Goal: Information Seeking & Learning: Learn about a topic

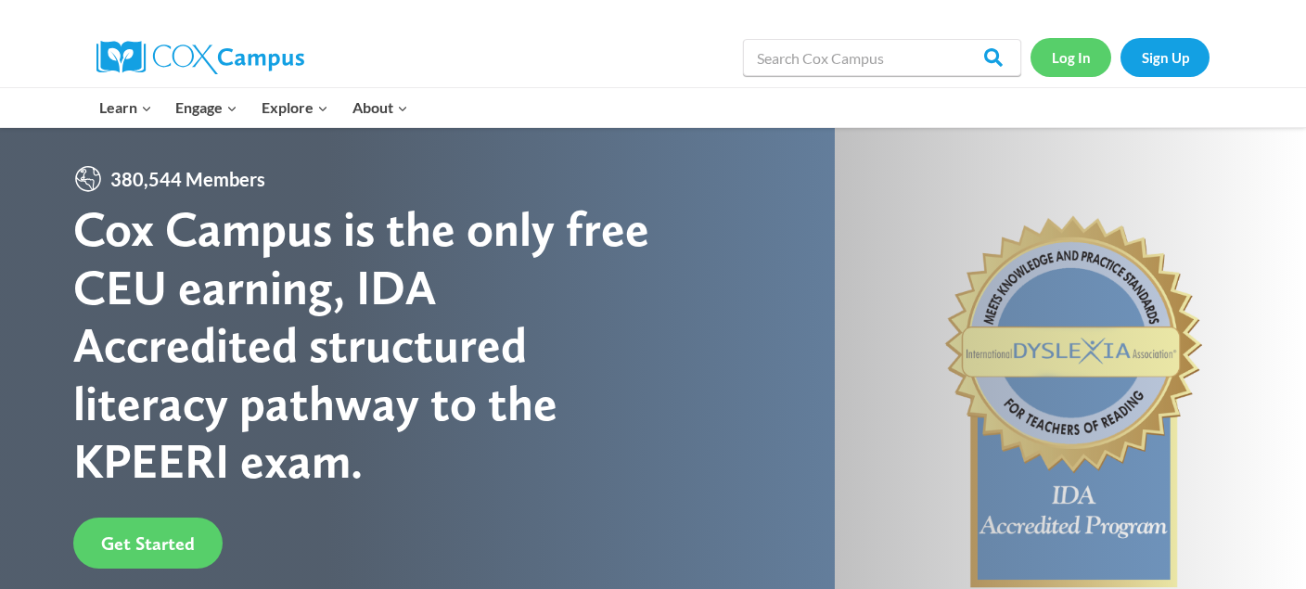
click at [1065, 64] on link "Log In" at bounding box center [1071, 57] width 81 height 38
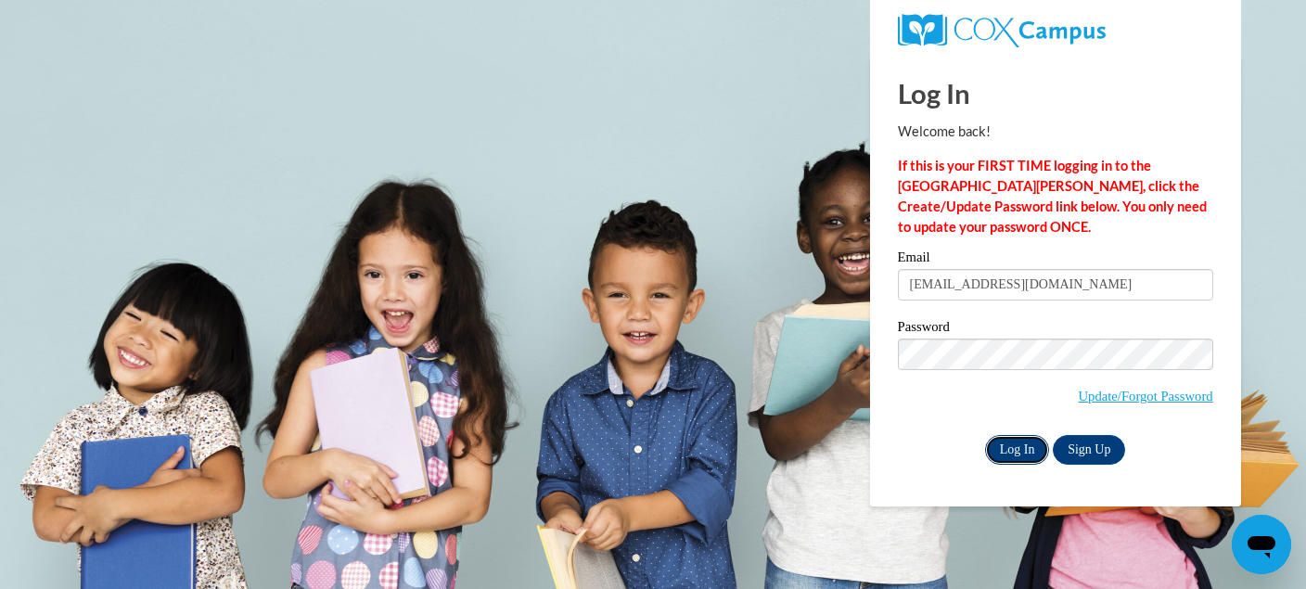
click at [1024, 450] on input "Log In" at bounding box center [1017, 450] width 65 height 30
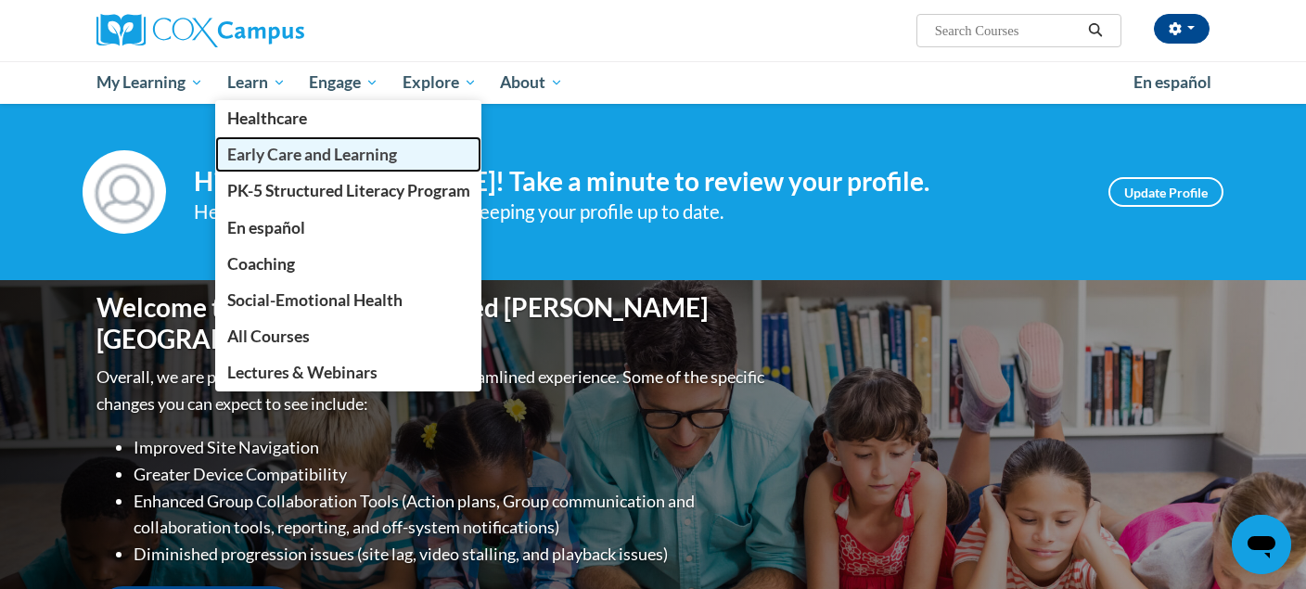
click at [277, 157] on span "Early Care and Learning" at bounding box center [312, 154] width 170 height 19
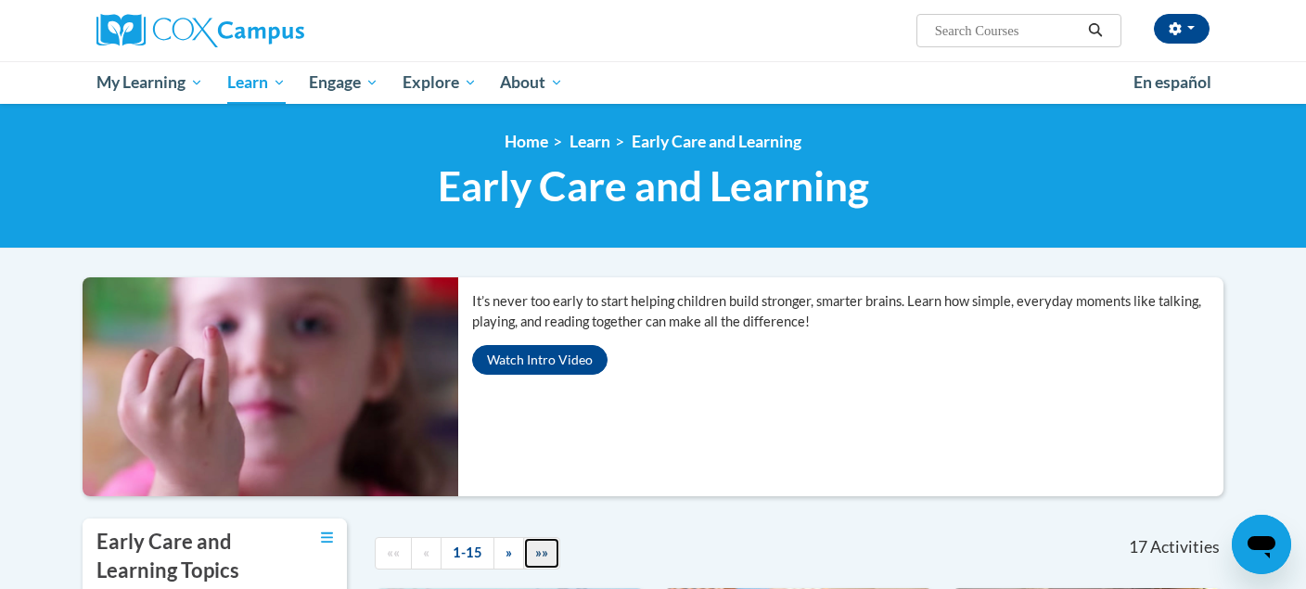
click at [530, 547] on link "»»" at bounding box center [541, 553] width 37 height 32
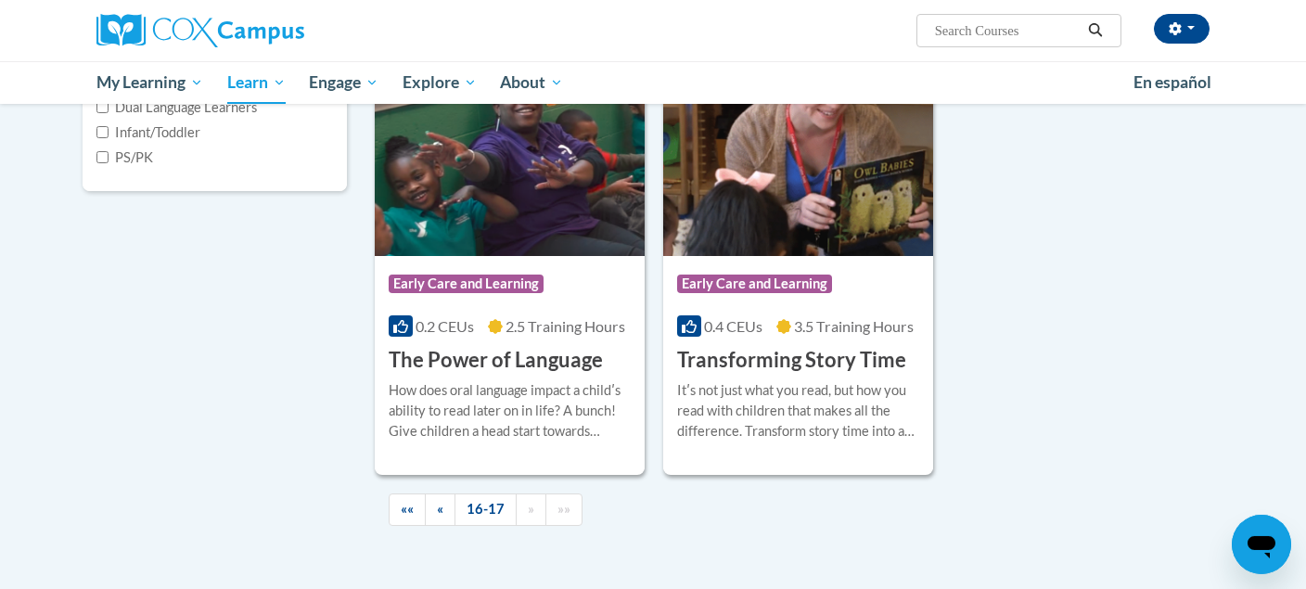
scroll to position [516, 0]
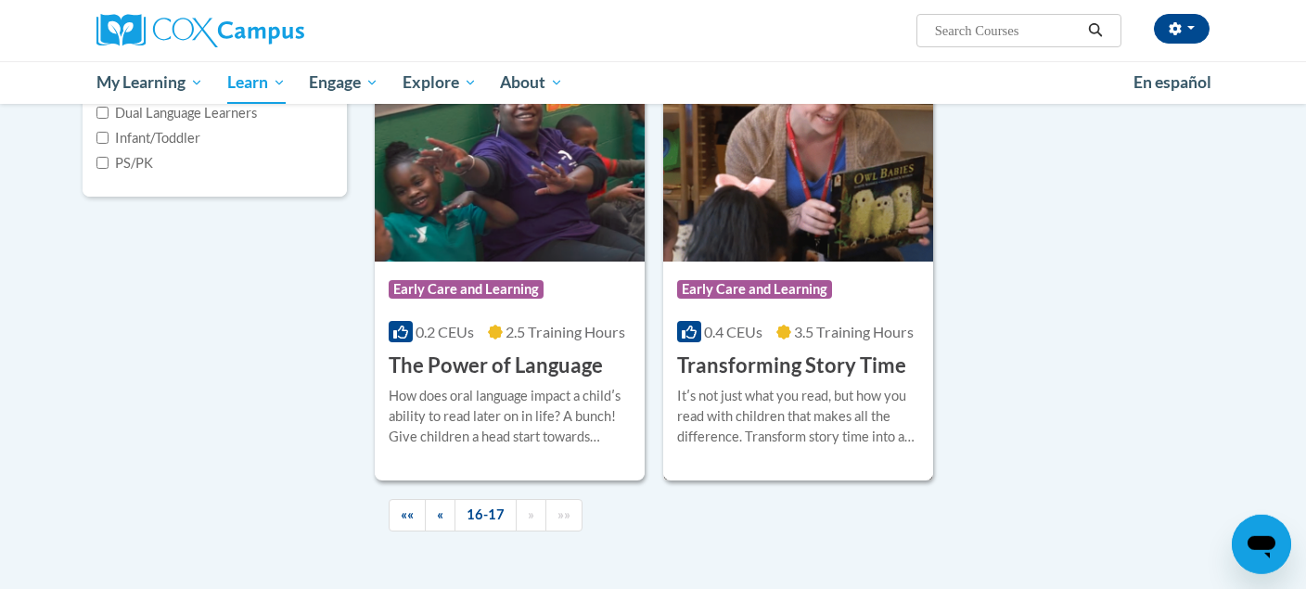
click at [762, 214] on img at bounding box center [798, 166] width 270 height 189
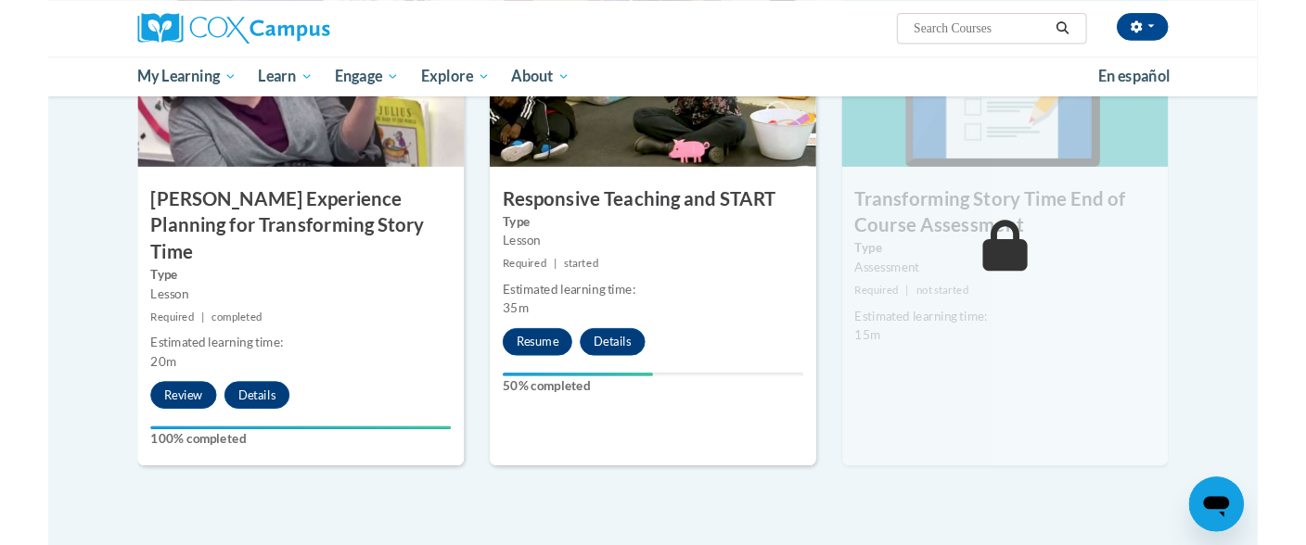
scroll to position [1530, 0]
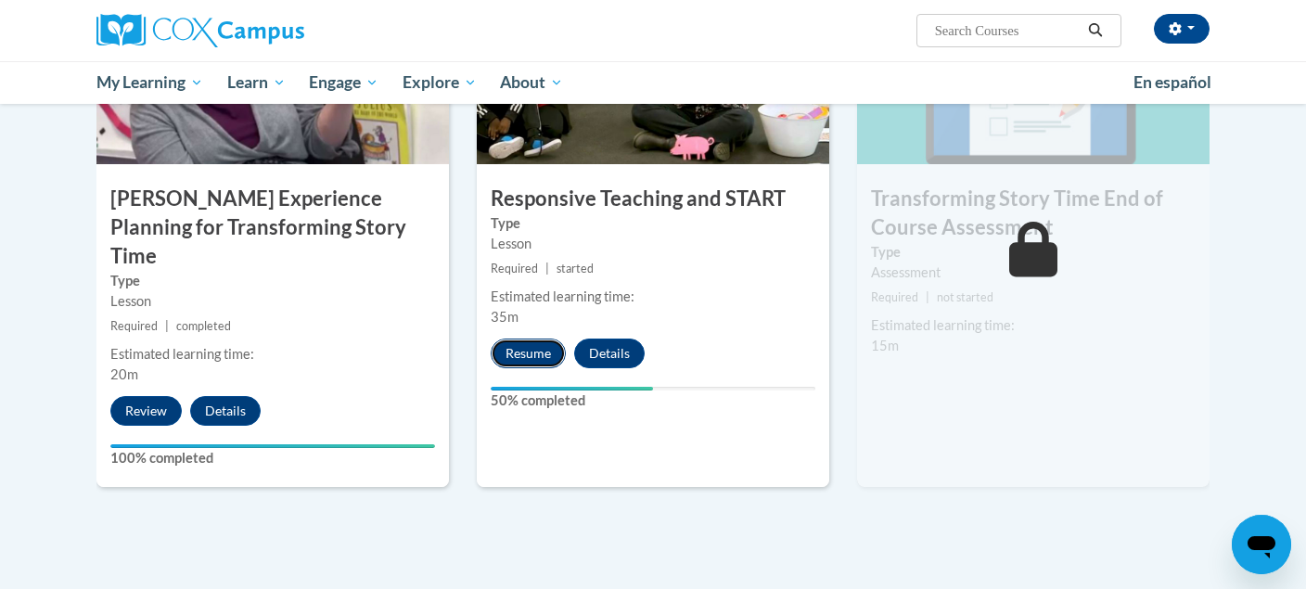
click at [522, 347] on button "Resume" at bounding box center [528, 354] width 75 height 30
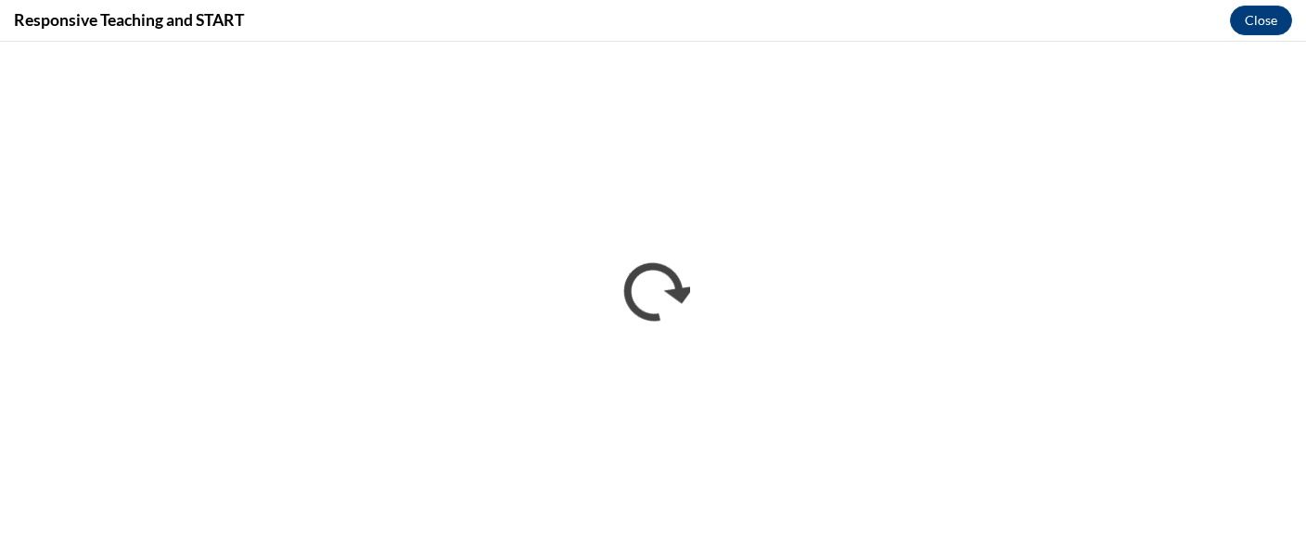
scroll to position [0, 0]
